Goal: Navigation & Orientation: Find specific page/section

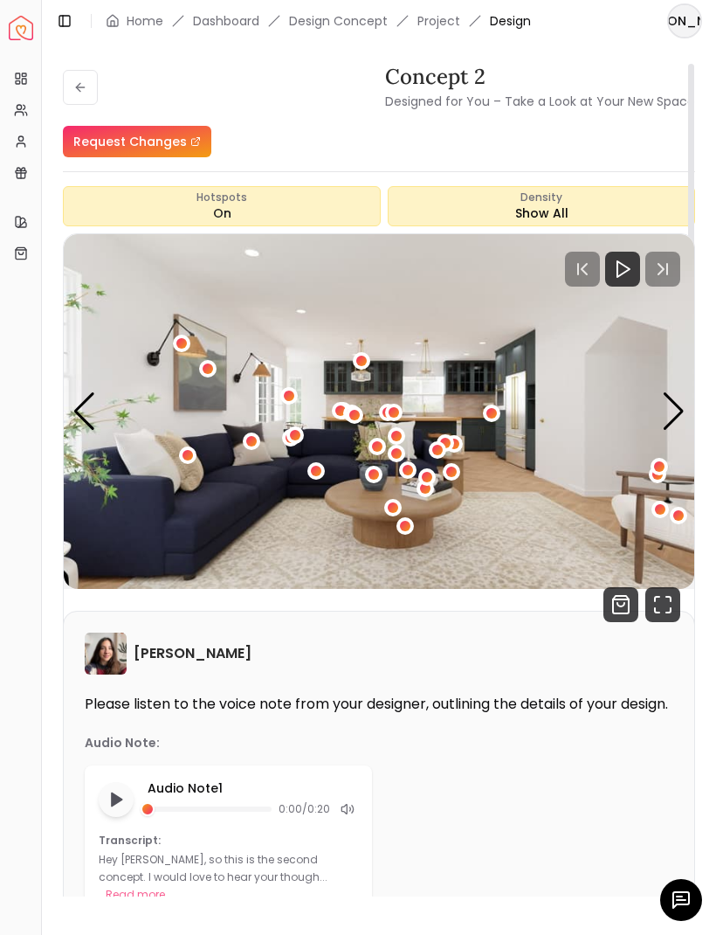
click at [79, 93] on icon at bounding box center [80, 87] width 14 height 14
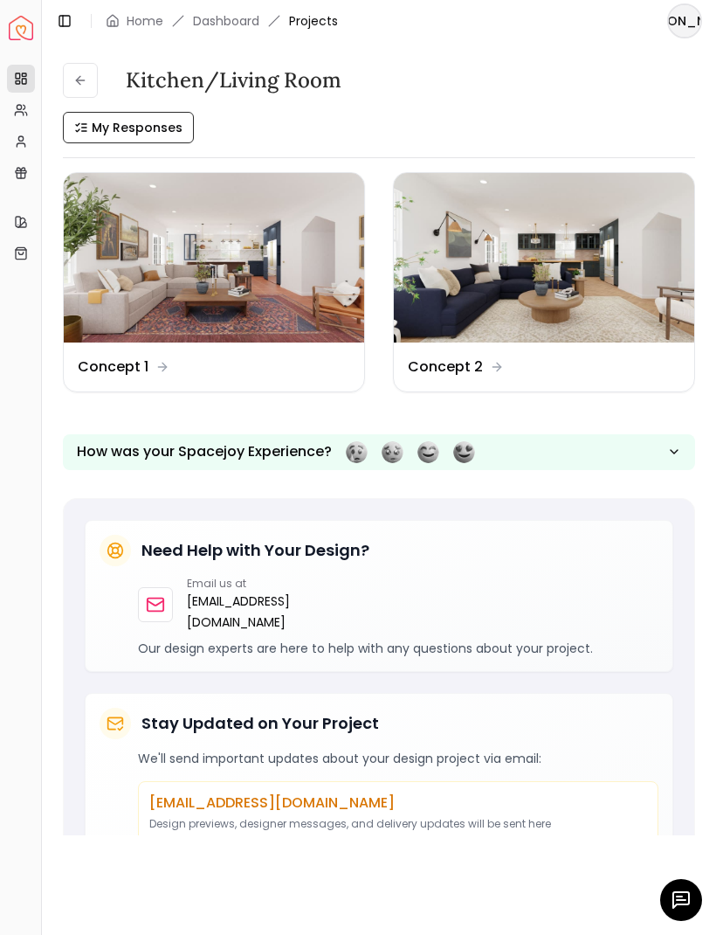
click at [232, 19] on link "Dashboard" at bounding box center [226, 20] width 66 height 17
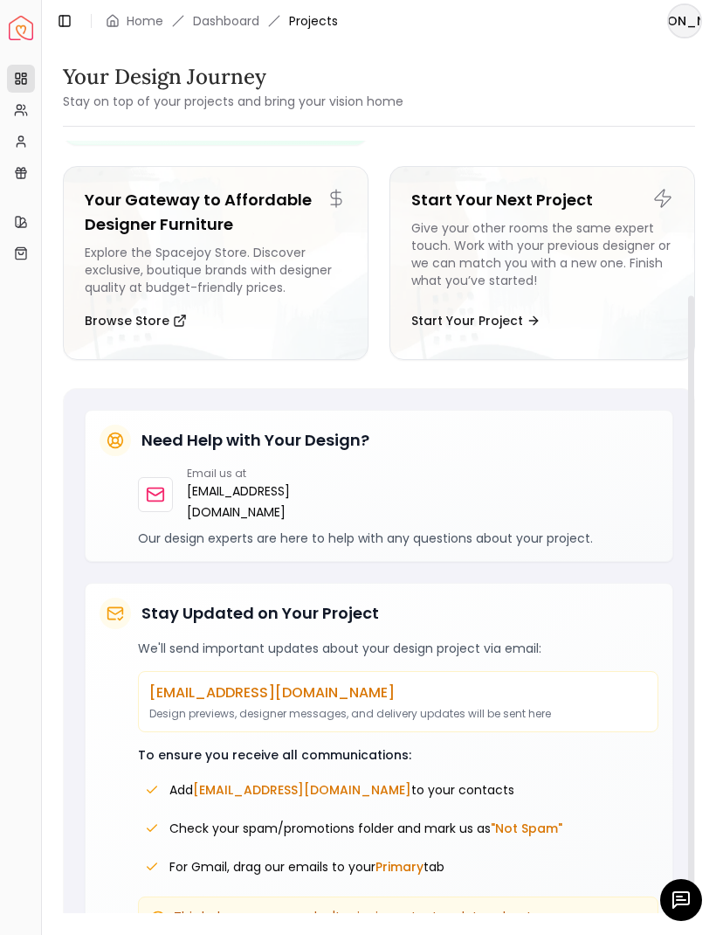
click at [23, 113] on icon at bounding box center [19, 113] width 8 height 3
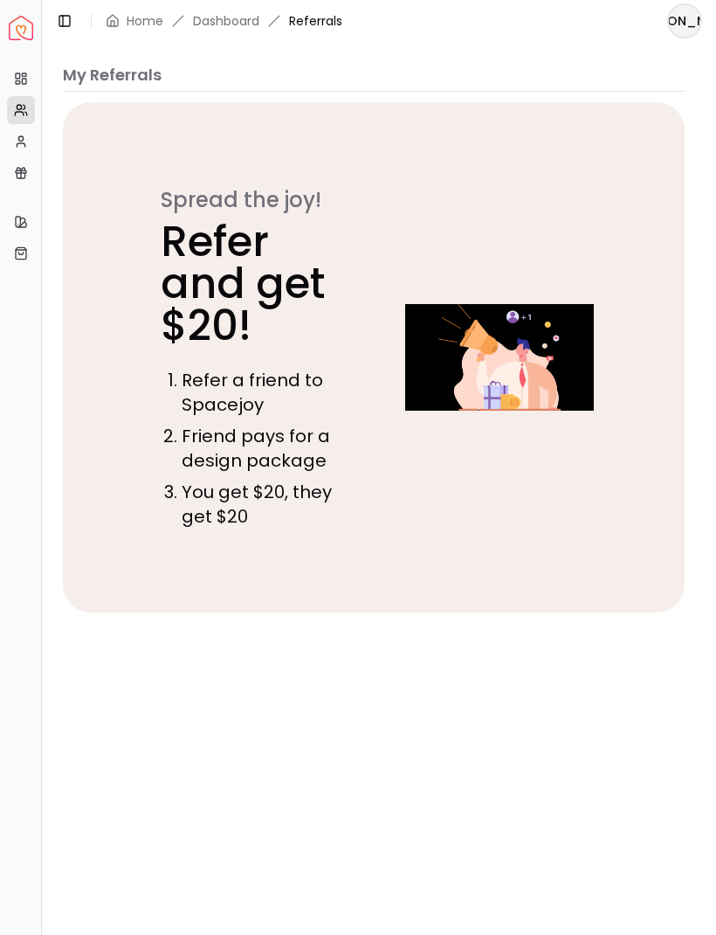
click at [26, 140] on icon at bounding box center [21, 142] width 14 height 14
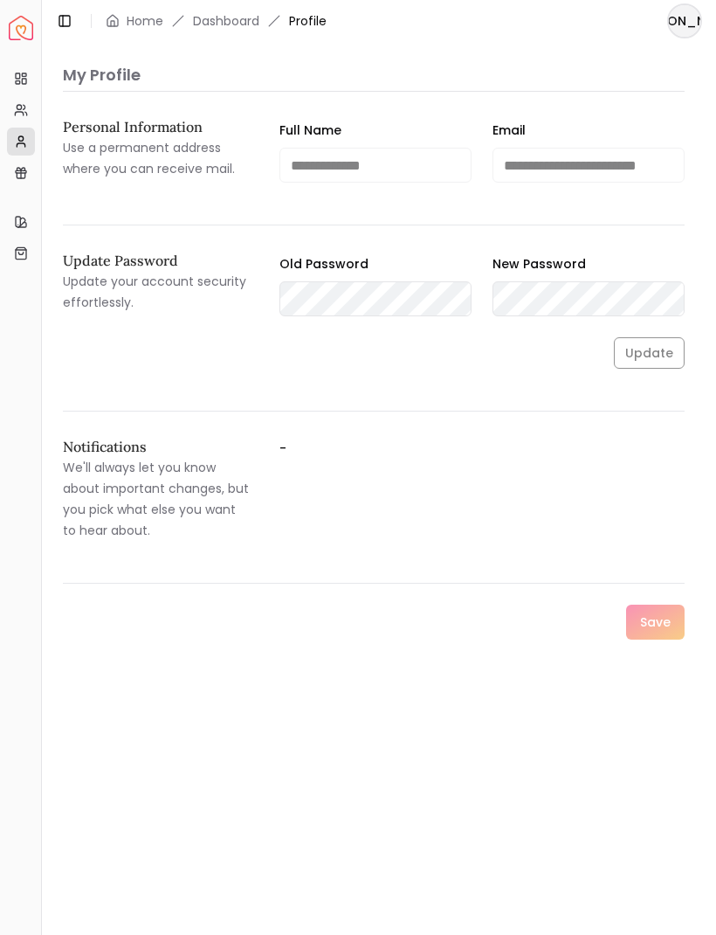
click at [23, 176] on icon at bounding box center [21, 173] width 14 height 14
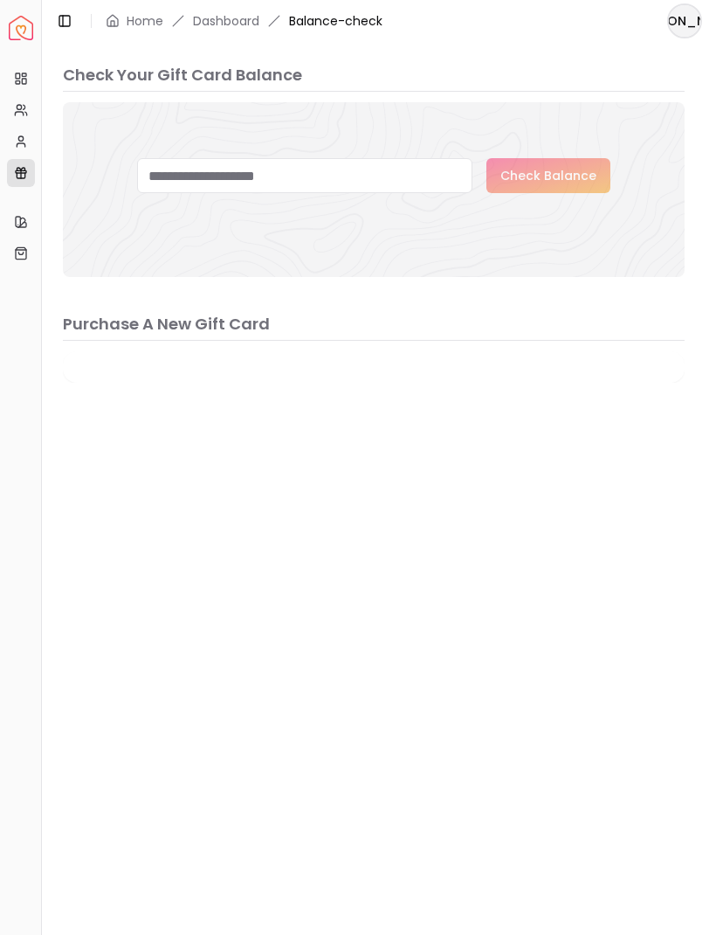
click at [22, 219] on icon at bounding box center [21, 222] width 14 height 14
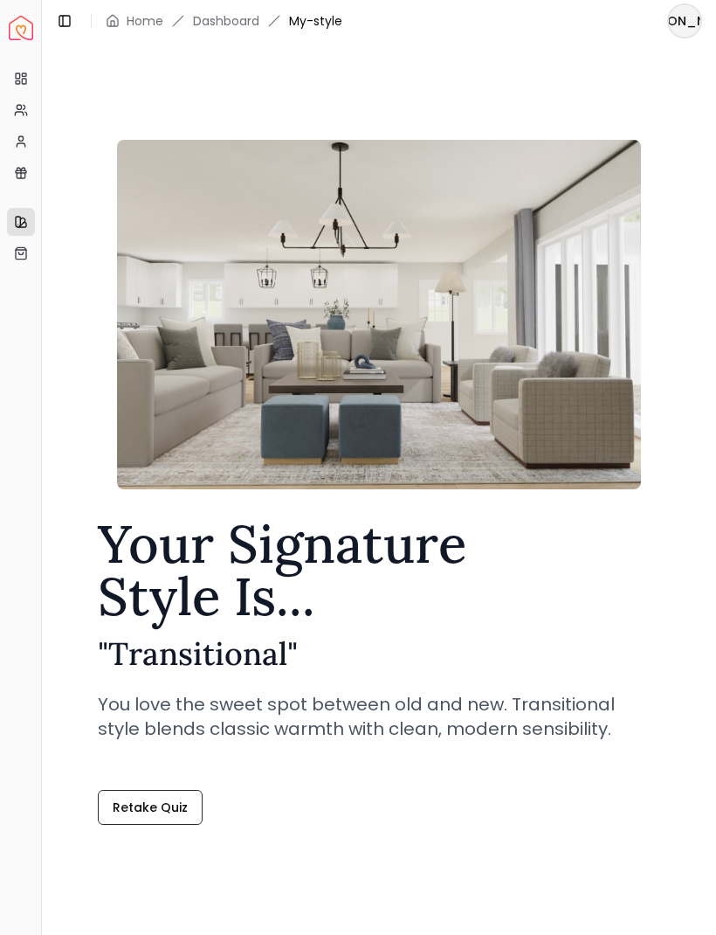
click at [24, 251] on icon at bounding box center [21, 253] width 14 height 14
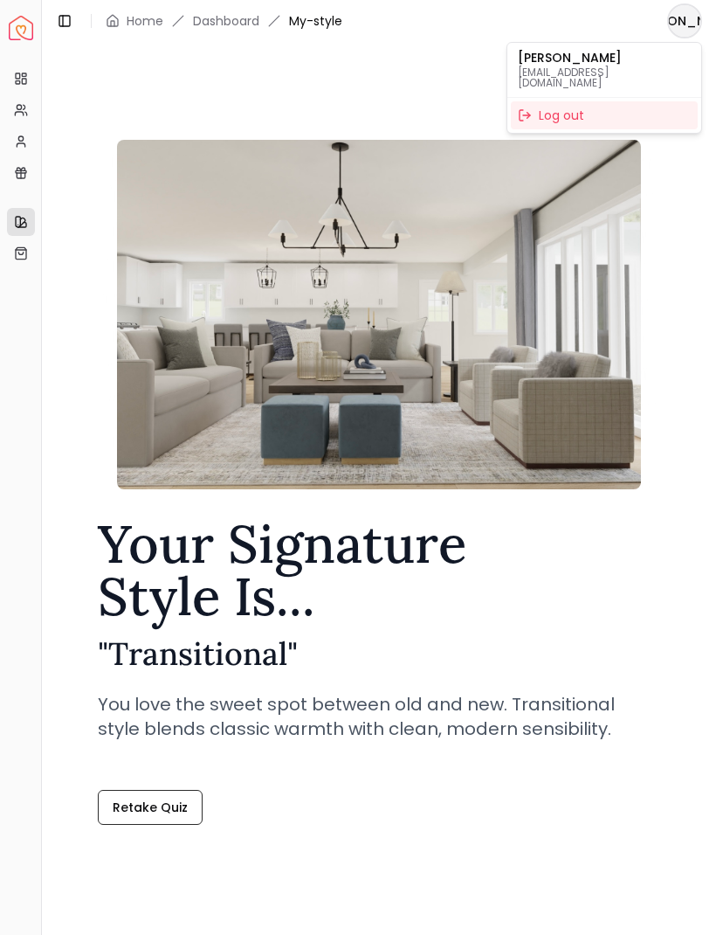
click at [591, 67] on p "[EMAIL_ADDRESS][DOMAIN_NAME]" at bounding box center [604, 77] width 173 height 21
click at [577, 59] on p "[PERSON_NAME]" at bounding box center [604, 58] width 173 height 12
click at [29, 26] on html "Spacejoy Dashboard Overview Projects My Referrals My Profile Gift Card Balance …" at bounding box center [358, 467] width 716 height 935
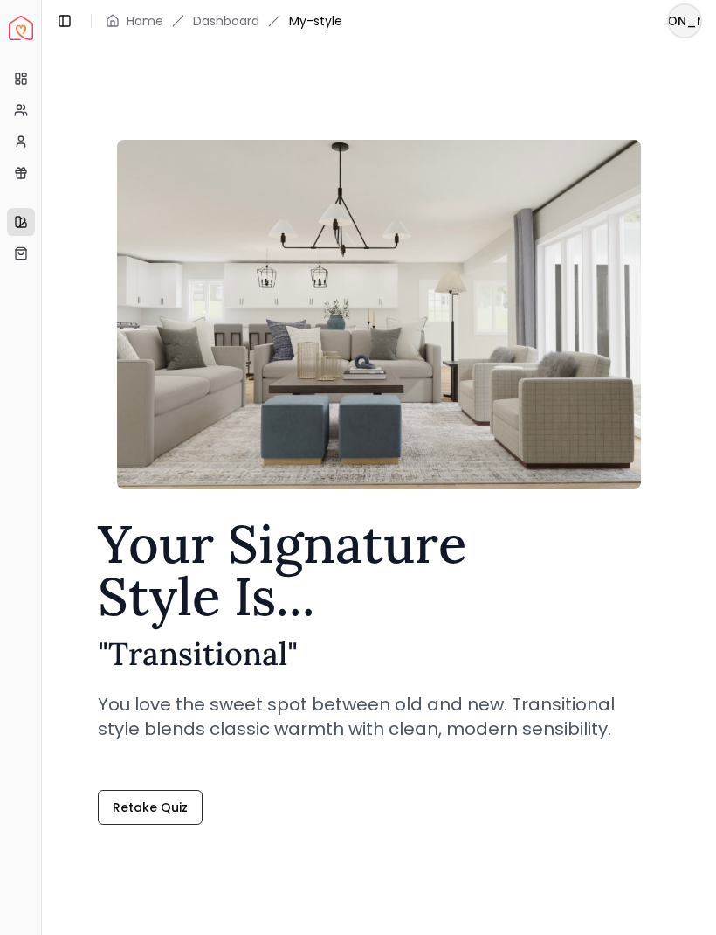
click at [19, 25] on img "Spacejoy" at bounding box center [21, 28] width 24 height 24
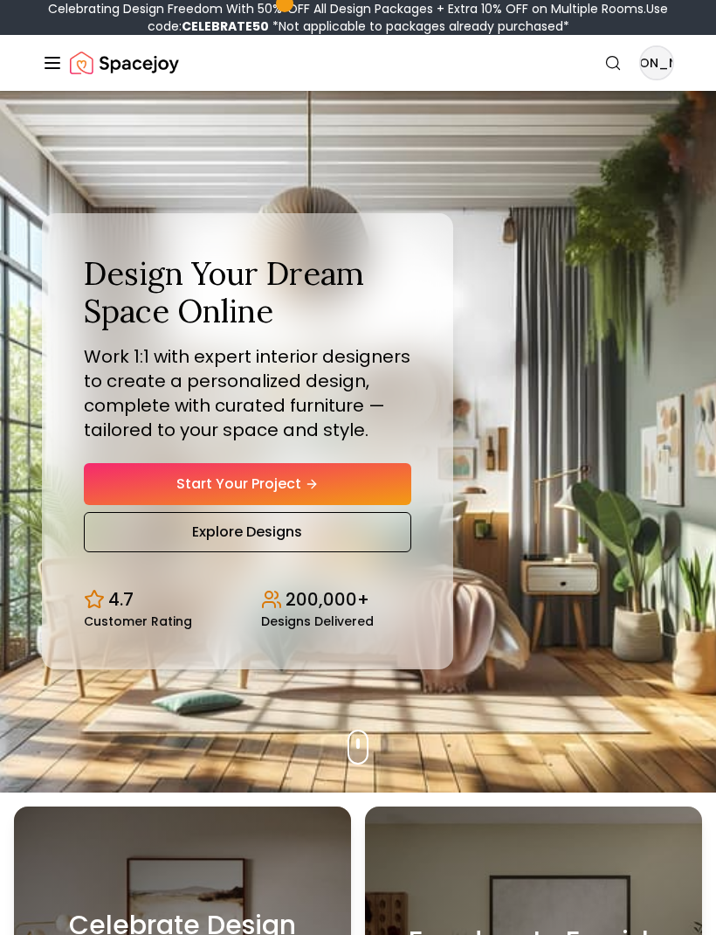
click at [44, 63] on icon "Global" at bounding box center [52, 62] width 21 height 21
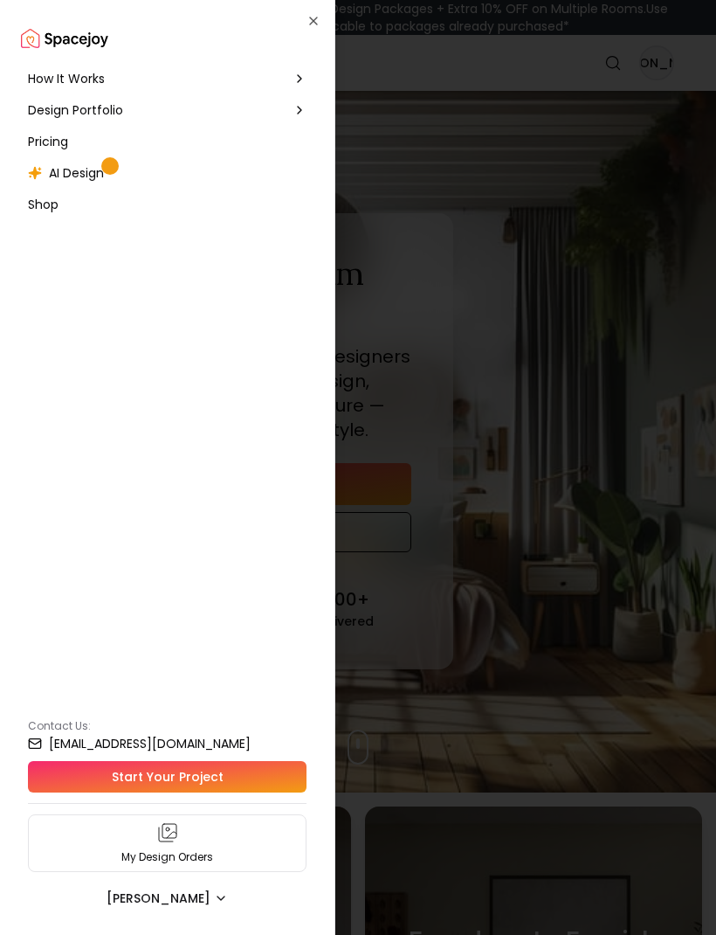
click at [310, 24] on icon "button" at bounding box center [313, 20] width 7 height 7
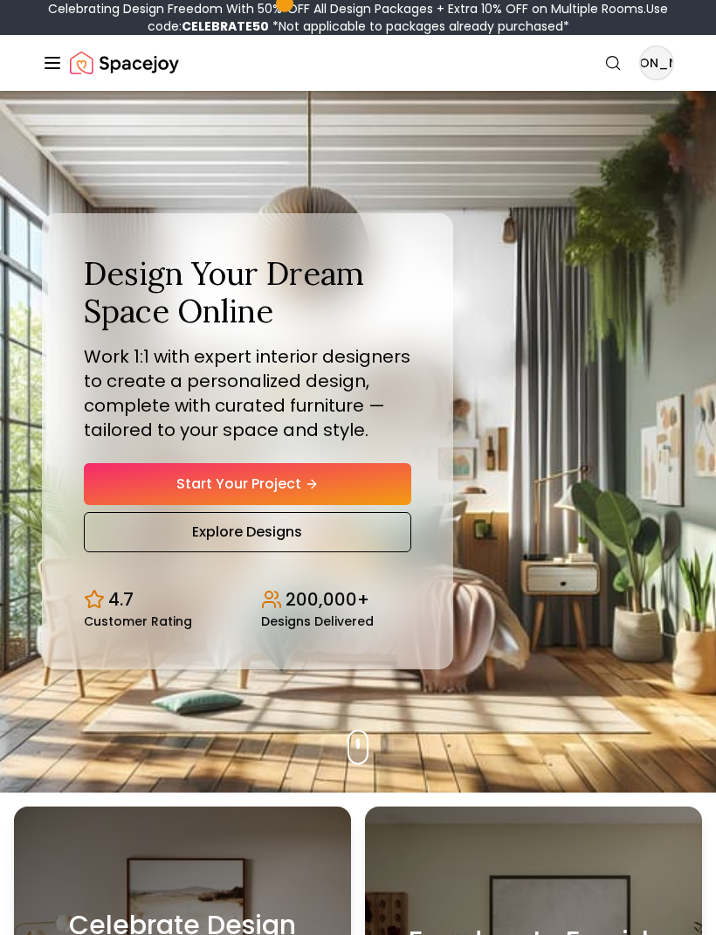
click at [45, 61] on icon "Global" at bounding box center [52, 62] width 21 height 21
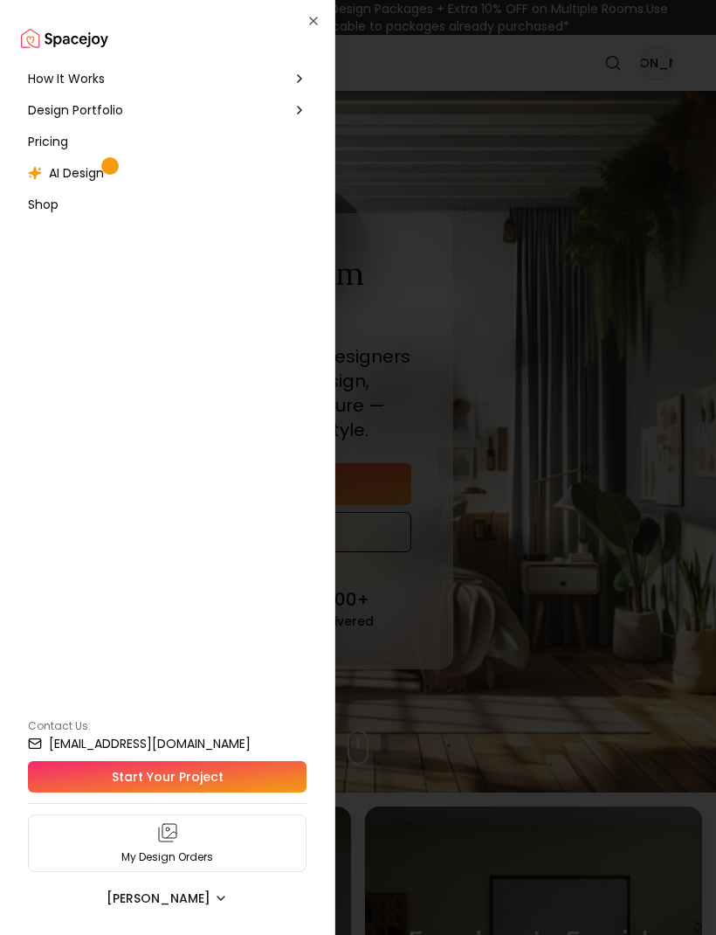
click at [203, 834] on div "My Design Orders" at bounding box center [167, 843] width 279 height 58
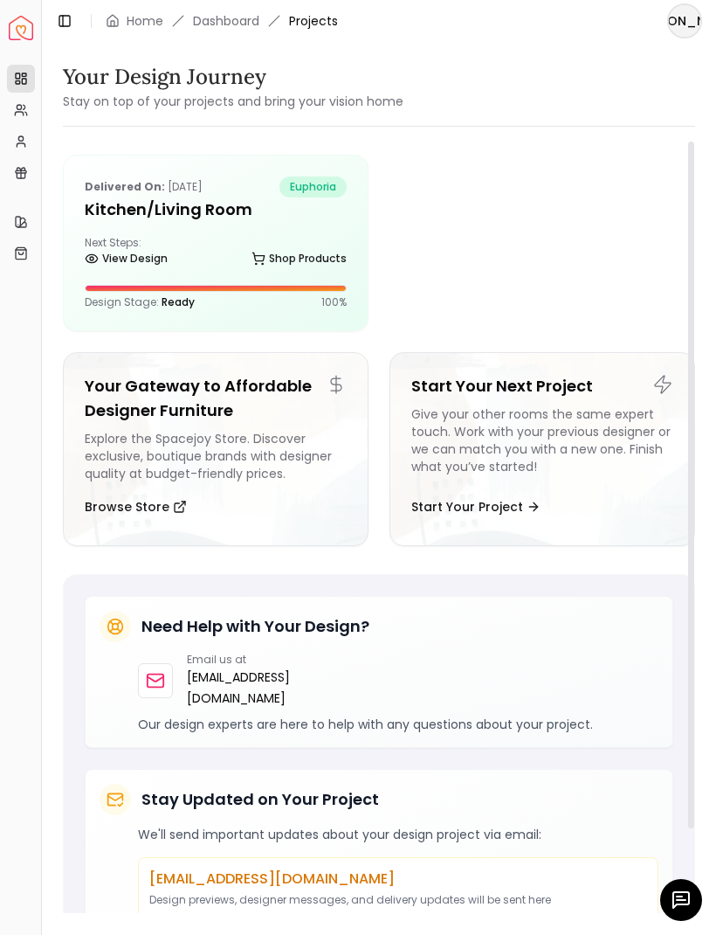
click at [176, 202] on h5 "Kitchen/Living Room" at bounding box center [216, 209] width 262 height 24
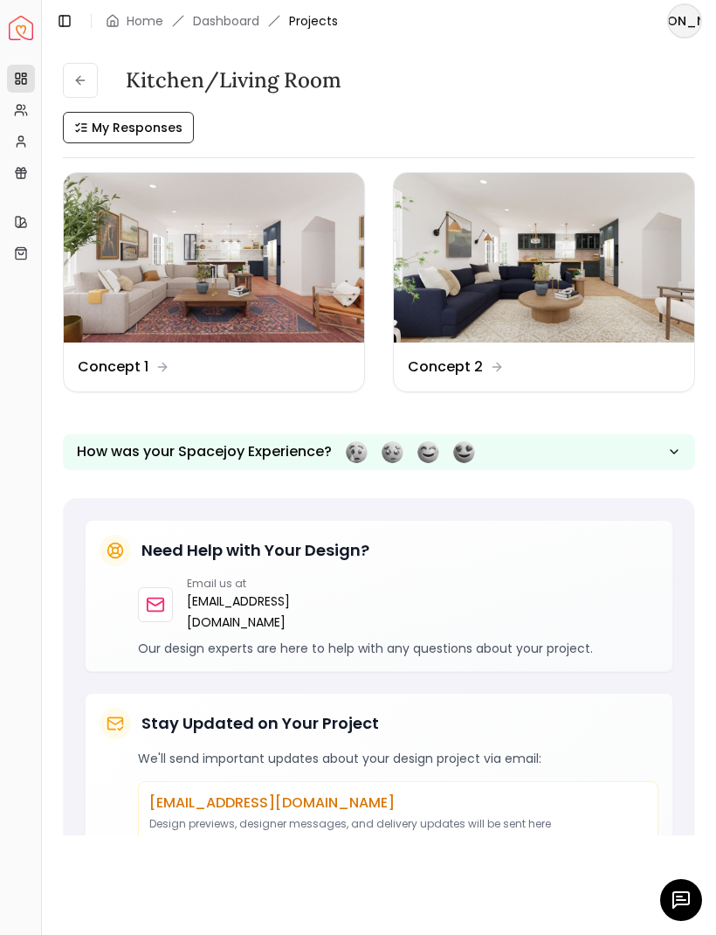
click at [162, 114] on button "My Responses" at bounding box center [128, 127] width 131 height 31
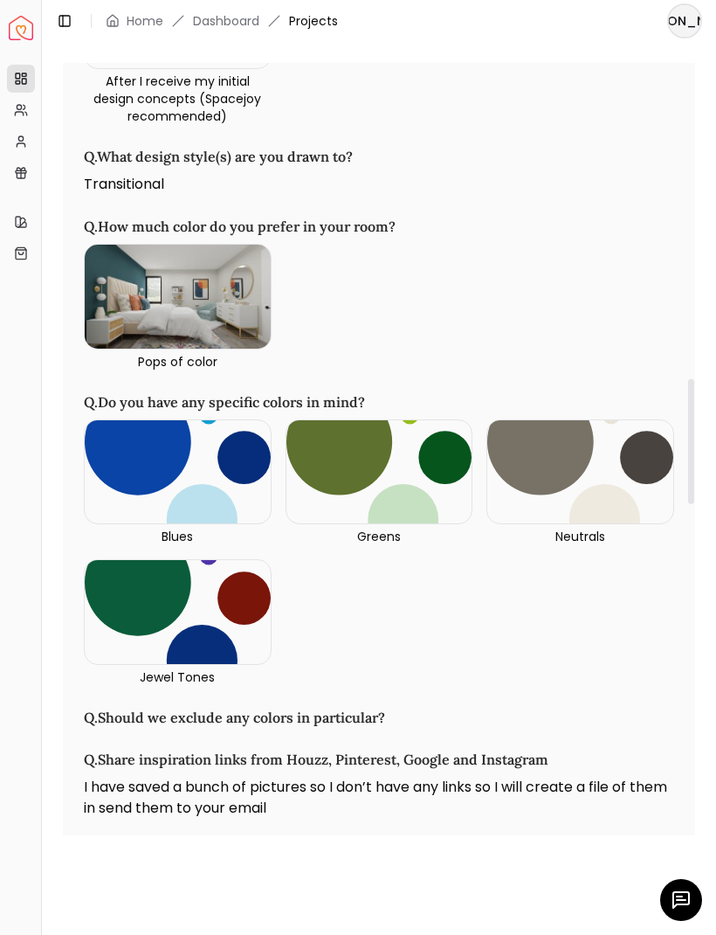
scroll to position [2086, 0]
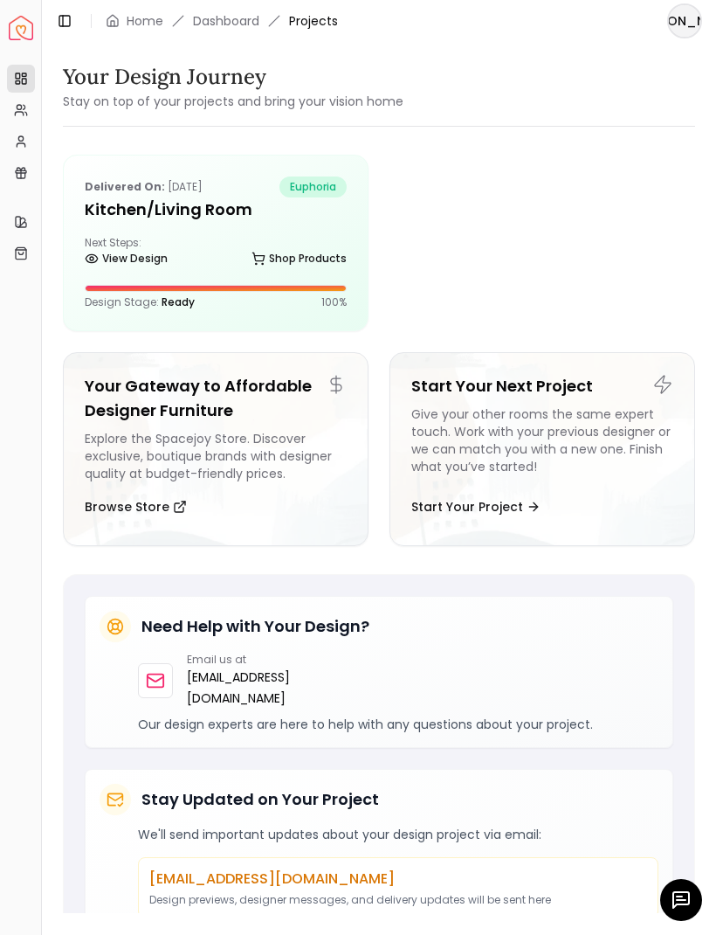
click at [146, 259] on link "View Design" at bounding box center [126, 258] width 83 height 24
